Goal: Task Accomplishment & Management: Use online tool/utility

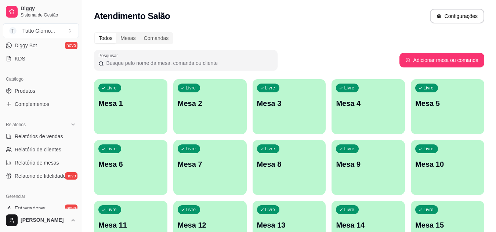
scroll to position [3, 0]
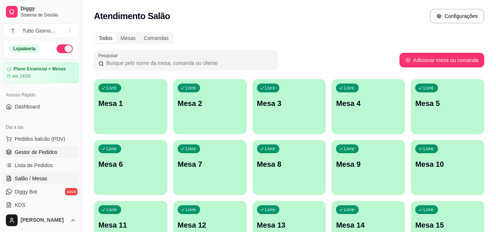
click at [47, 152] on span "Gestor de Pedidos" at bounding box center [36, 152] width 43 height 7
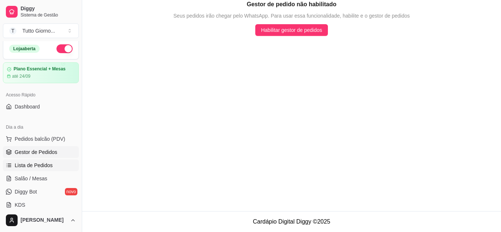
click at [46, 163] on span "Lista de Pedidos" at bounding box center [34, 165] width 38 height 7
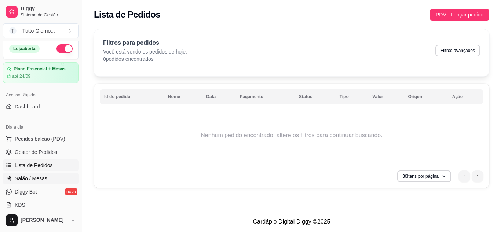
click at [40, 179] on span "Salão / Mesas" at bounding box center [31, 178] width 33 height 7
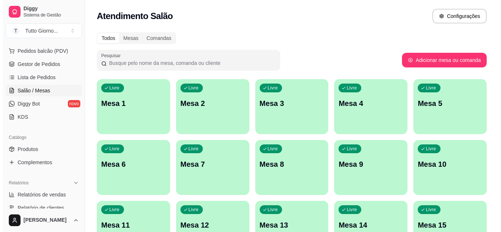
scroll to position [106, 0]
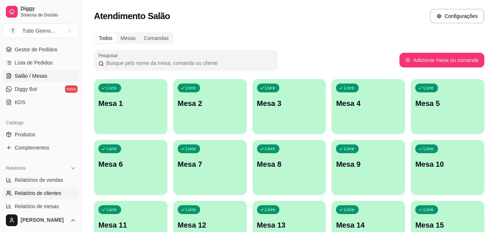
click at [51, 192] on span "Relatório de clientes" at bounding box center [38, 193] width 47 height 7
select select "30"
select select "HIGHEST_TOTAL_SPENT_WITH_ORDERS"
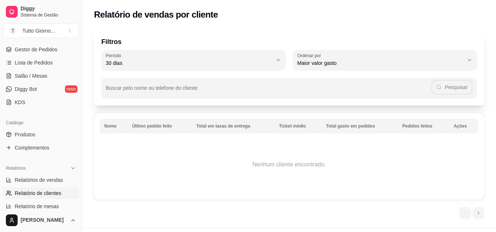
click at [51, 192] on span "Relatório de clientes" at bounding box center [38, 193] width 47 height 7
click at [48, 206] on span "Relatório de mesas" at bounding box center [37, 206] width 44 height 7
select select "TOTAL_OF_ORDERS"
select select "7"
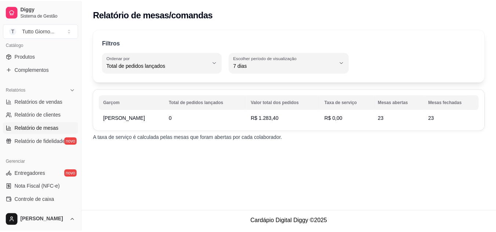
scroll to position [199, 0]
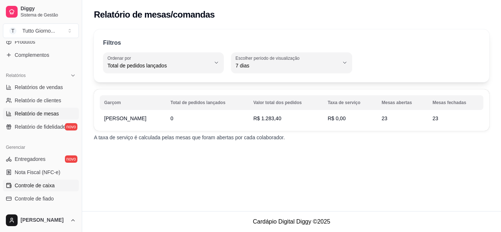
click at [51, 189] on span "Controle de caixa" at bounding box center [35, 185] width 40 height 7
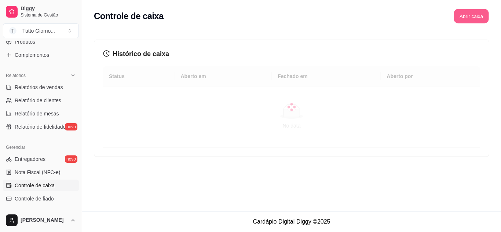
click at [477, 14] on button "Abrir caixa" at bounding box center [471, 16] width 35 height 14
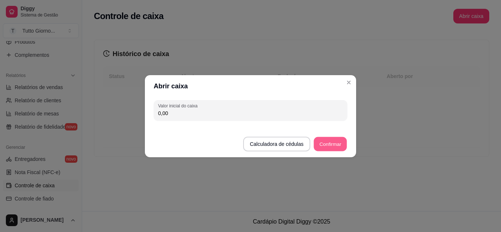
click at [334, 139] on button "Confirmar" at bounding box center [330, 144] width 33 height 14
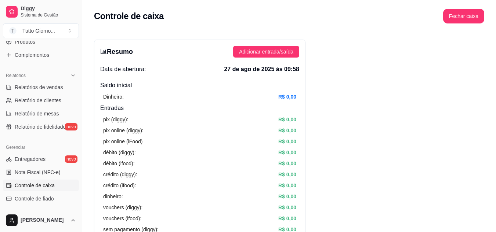
click at [75, 61] on div "Catálogo Produtos Complementos" at bounding box center [41, 42] width 82 height 43
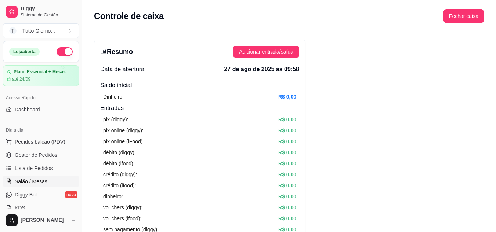
click at [37, 179] on span "Salão / Mesas" at bounding box center [31, 181] width 33 height 7
